Goal: Task Accomplishment & Management: Manage account settings

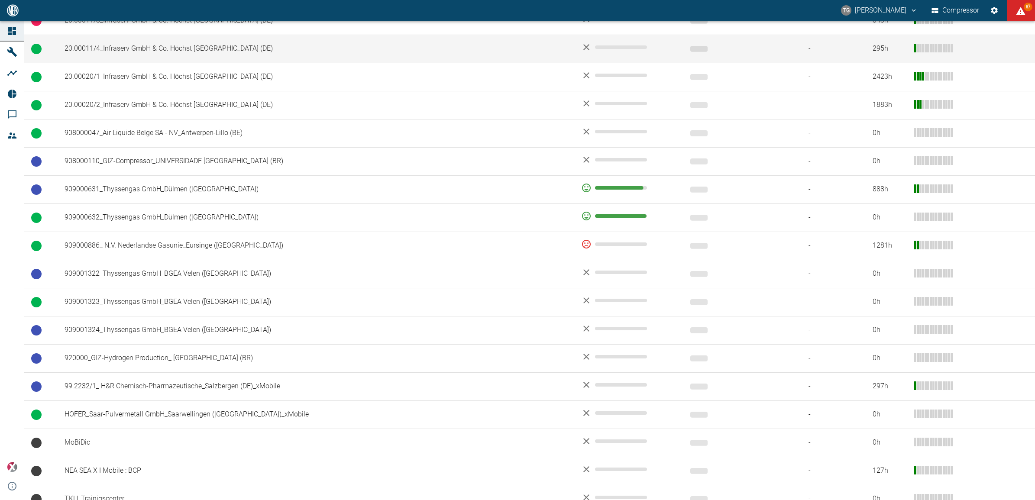
scroll to position [533, 0]
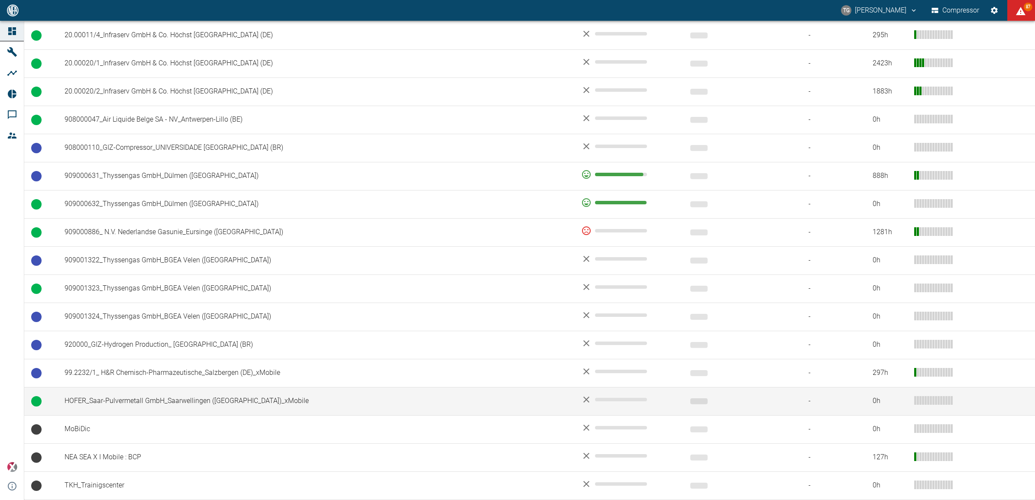
click at [133, 406] on td "HOFER_Saar-Pulvermetall GmbH_Saarwellingen ([GEOGRAPHIC_DATA])_xMobile" at bounding box center [316, 401] width 517 height 28
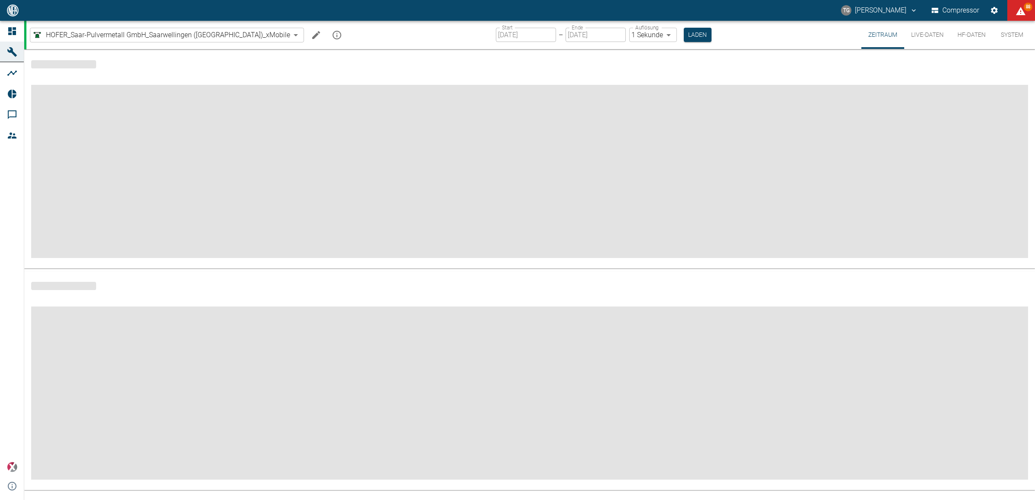
click at [312, 35] on icon "Machine bearbeiten" at bounding box center [316, 35] width 8 height 8
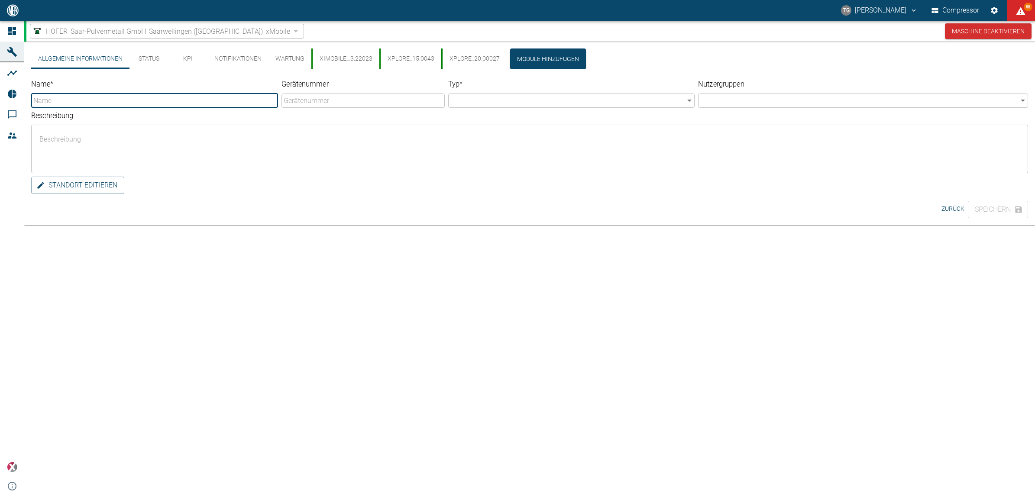
type input "HOFER_Saar-Pulvermetall GmbH_Saarwellingen ([GEOGRAPHIC_DATA])_xMobile"
type input "Compressor"
type textarea "xMobile an folgende Verdichter angeschlossen: - 20.00027 - 15.0043 (Keine Alarm…"
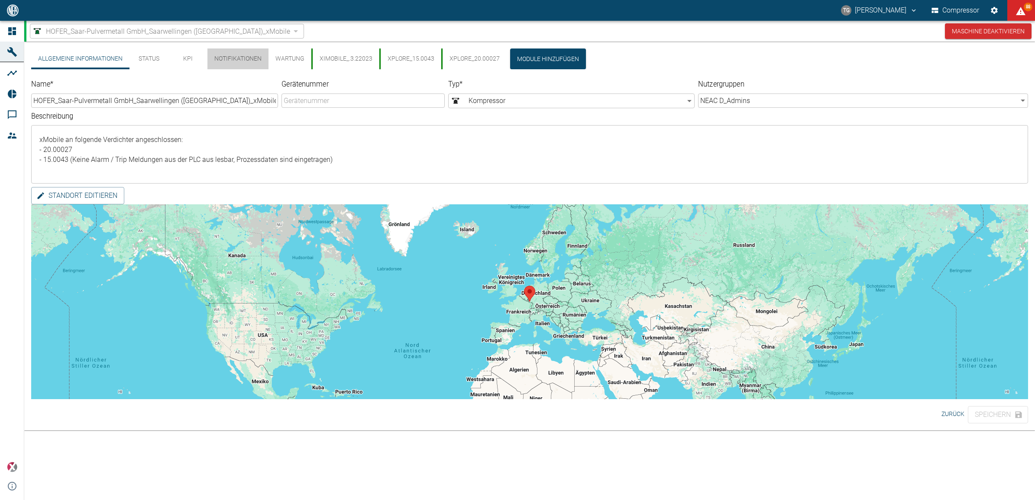
click at [232, 55] on button "Notifikationen" at bounding box center [237, 59] width 61 height 21
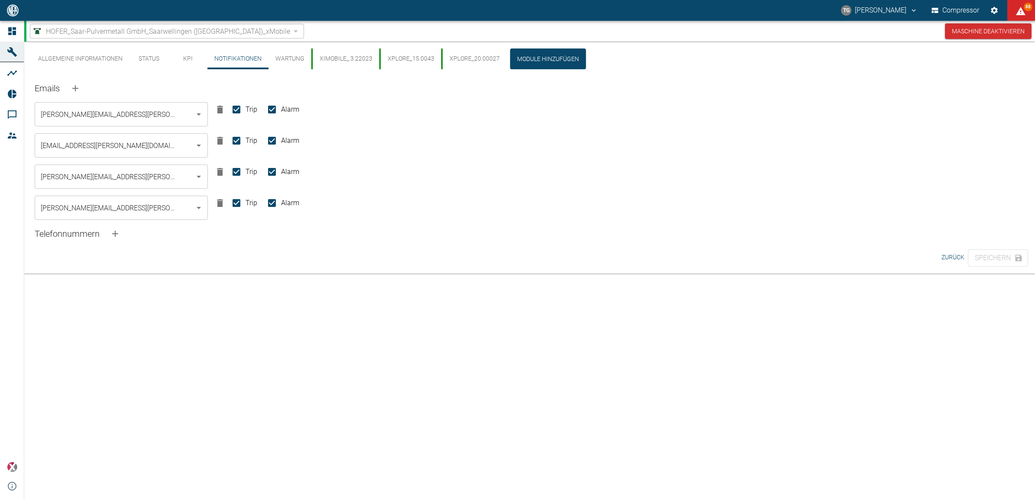
click at [282, 255] on div "Allgemeine Informationen Status KPI Notifikationen Wartung XIMobile_.3.22023 Xp…" at bounding box center [529, 158] width 1011 height 232
